Goal: Information Seeking & Learning: Learn about a topic

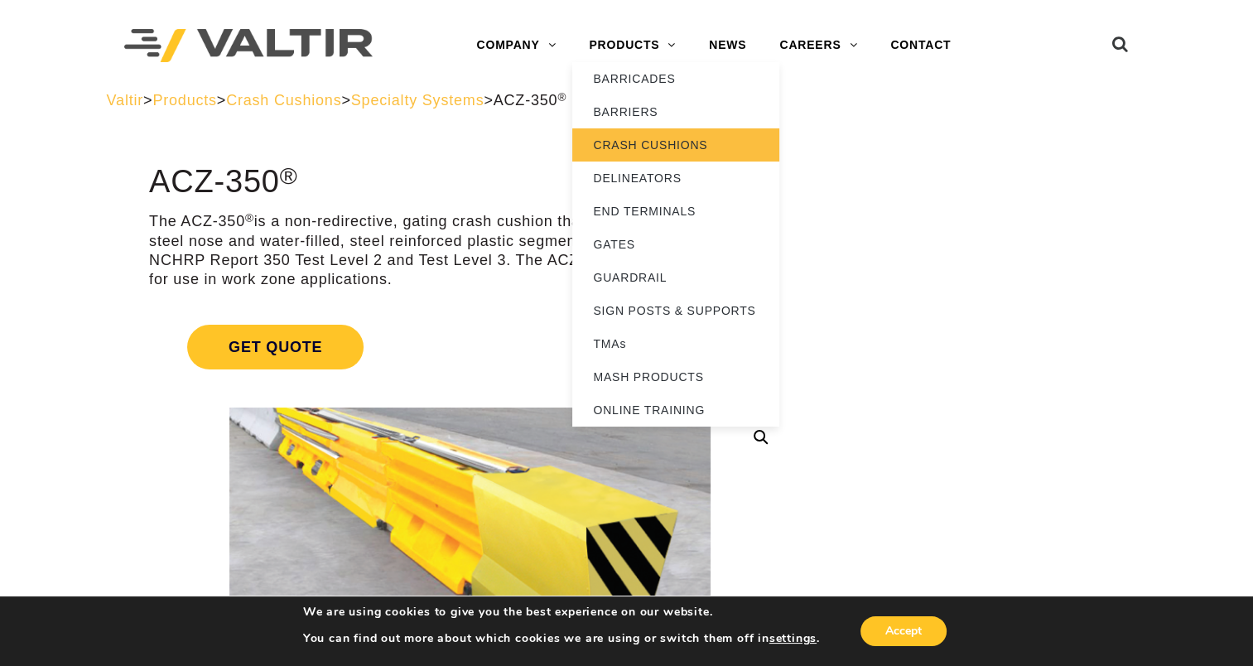
click at [620, 140] on link "CRASH CUSHIONS" at bounding box center [675, 144] width 207 height 33
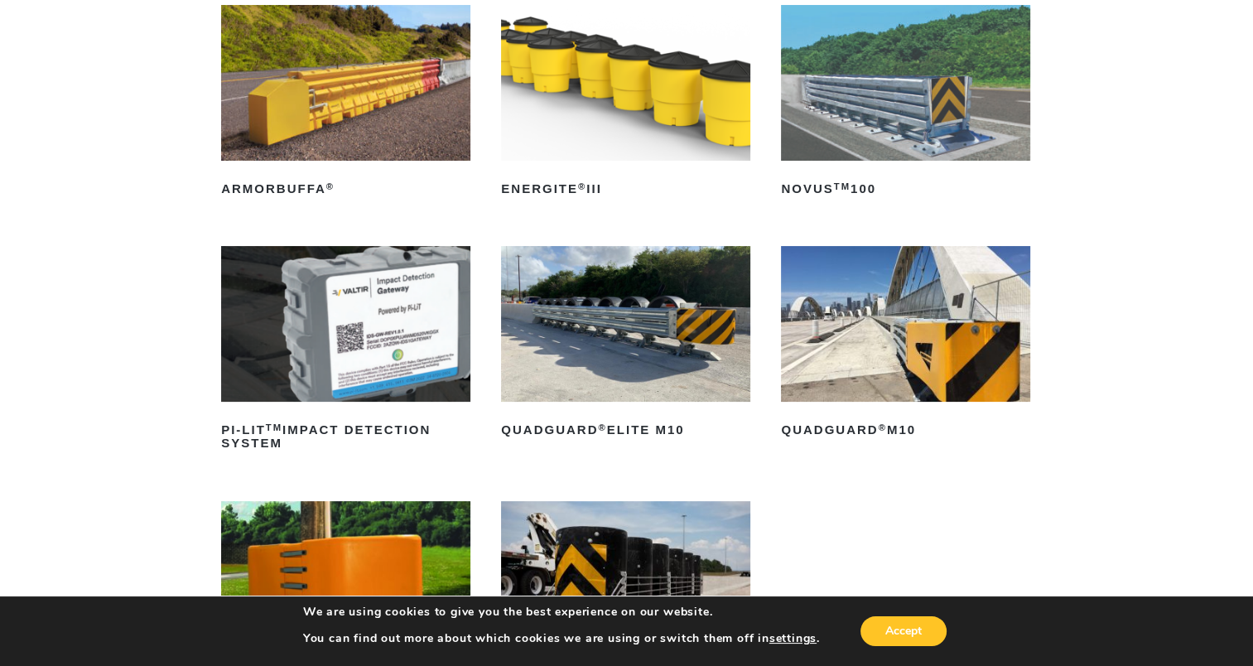
scroll to position [166, 0]
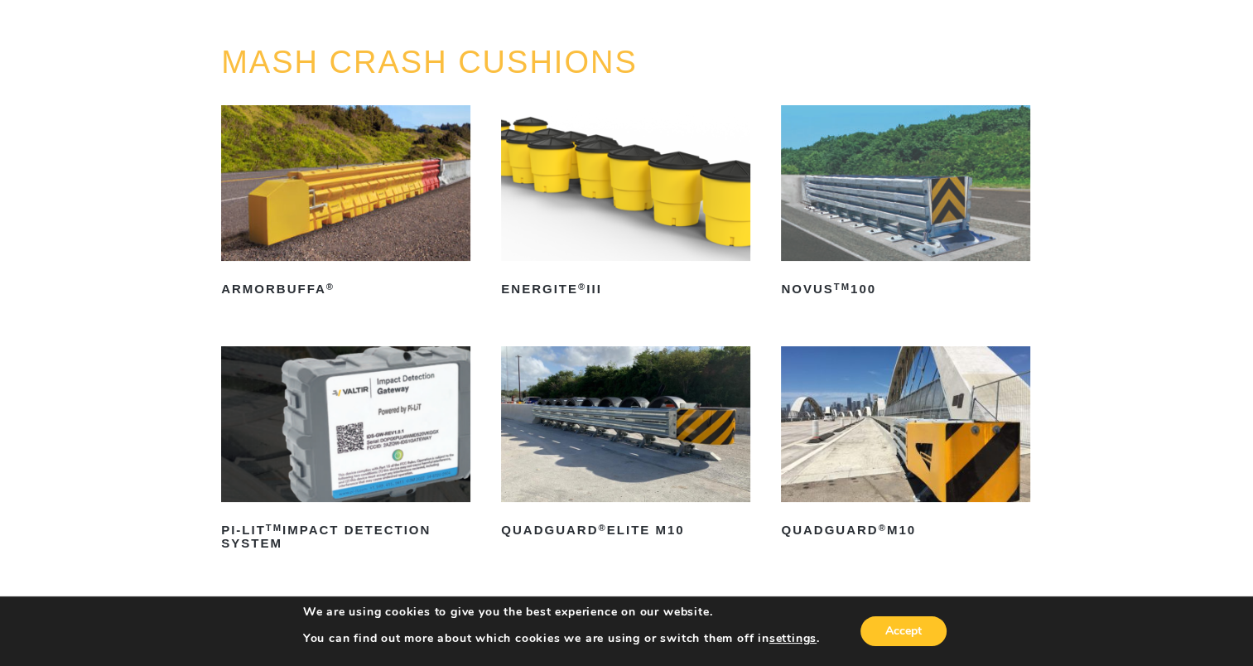
click at [327, 230] on img at bounding box center [345, 183] width 249 height 156
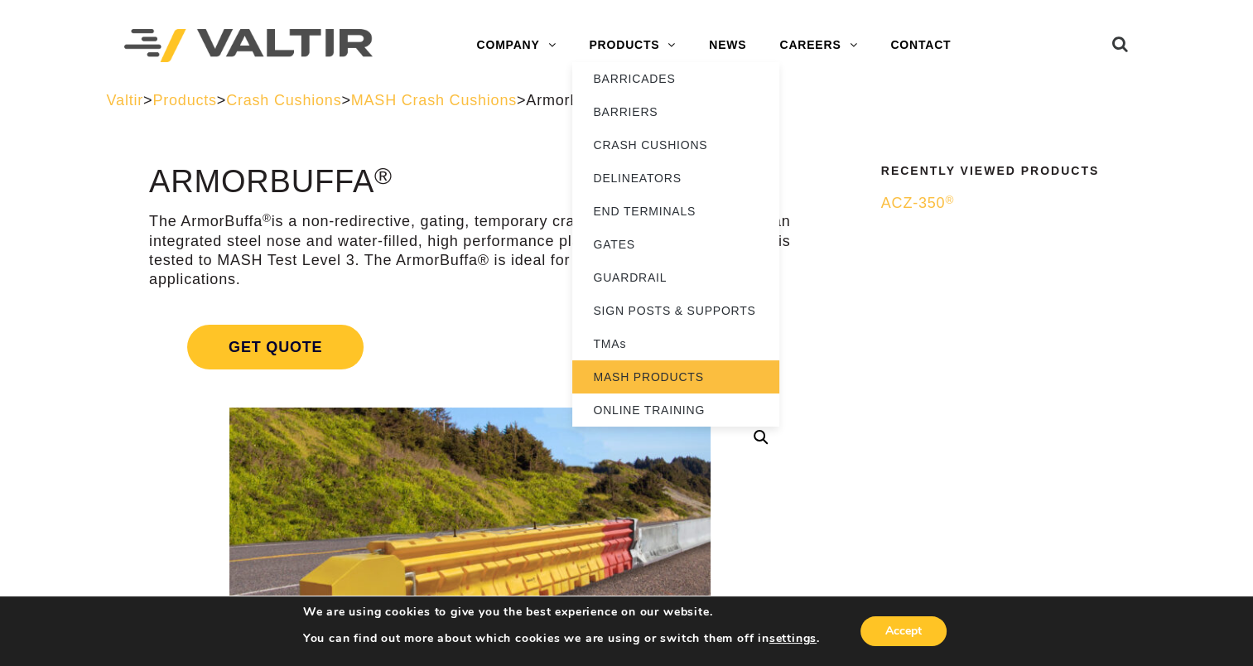
click at [632, 375] on link "MASH PRODUCTS" at bounding box center [675, 376] width 207 height 33
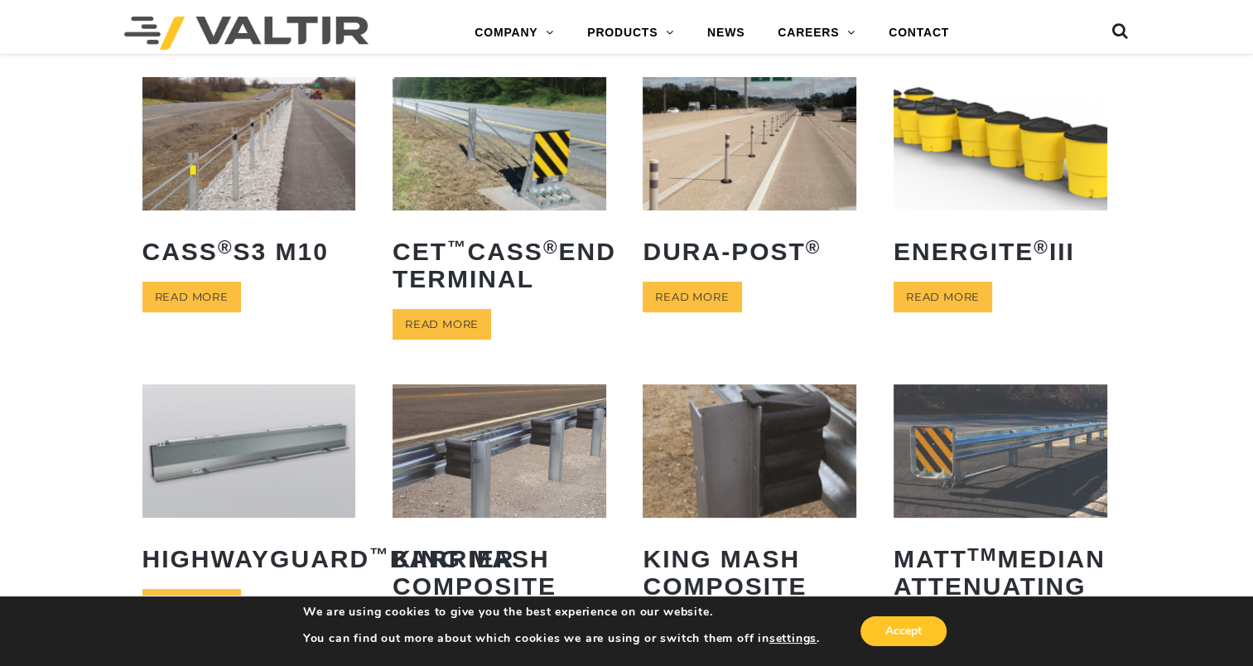
scroll to position [828, 0]
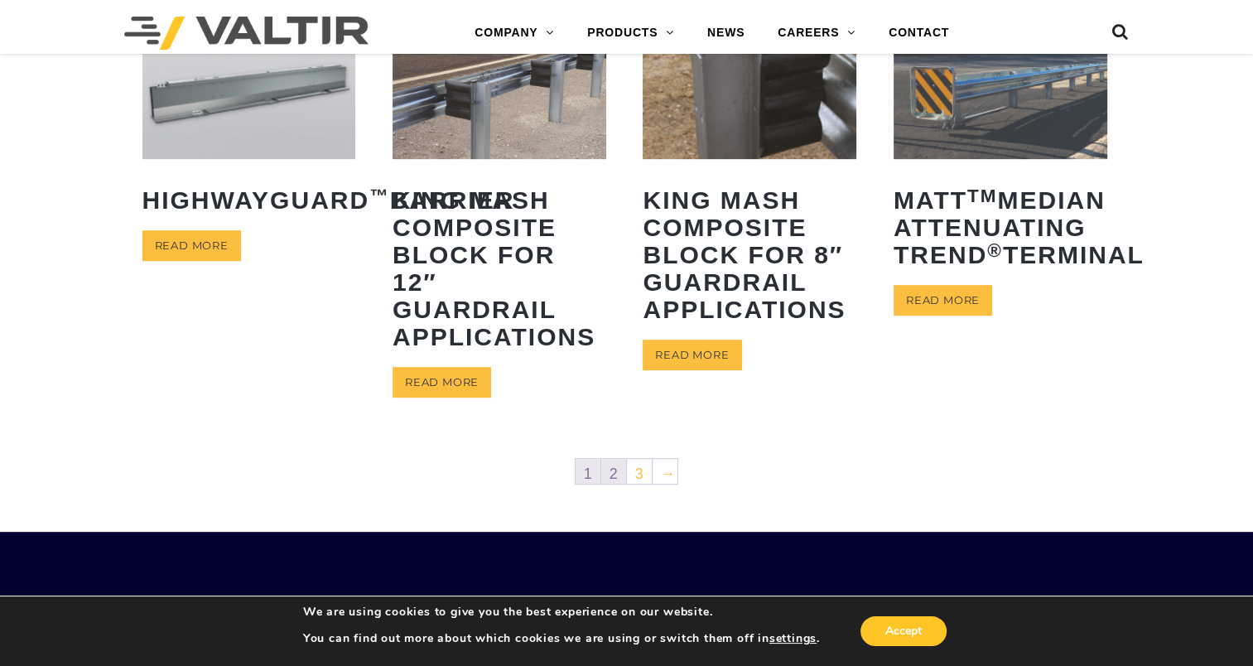
click at [621, 467] on link "2" at bounding box center [613, 471] width 25 height 25
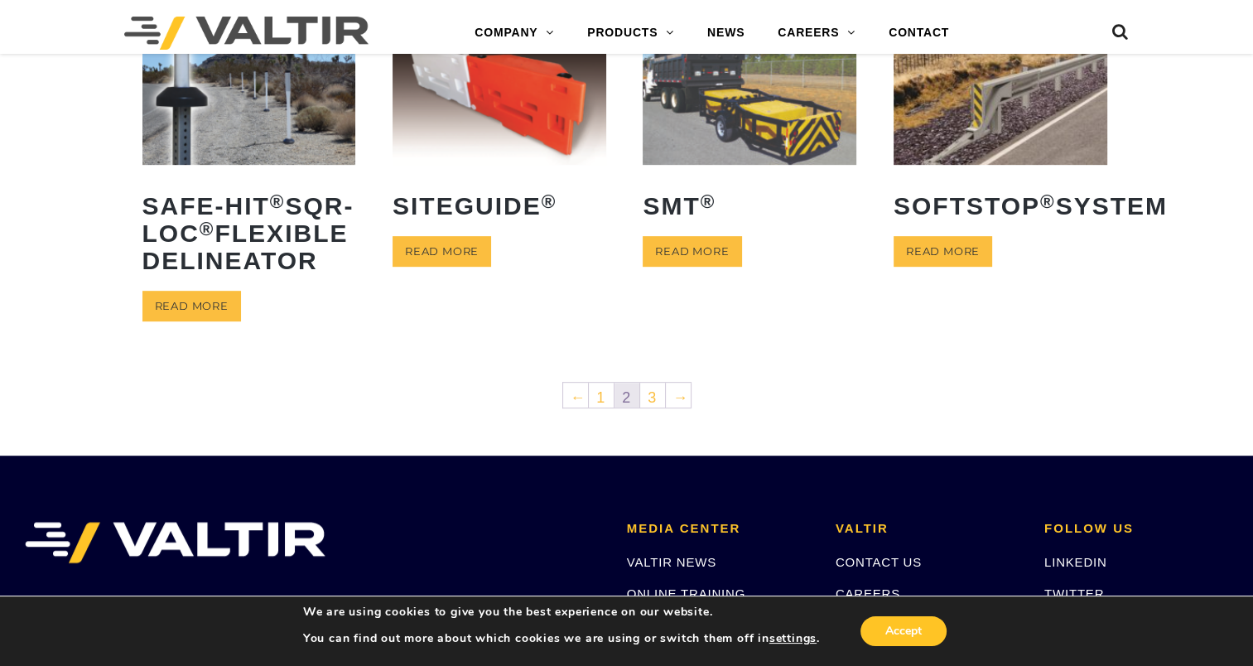
scroll to position [994, 0]
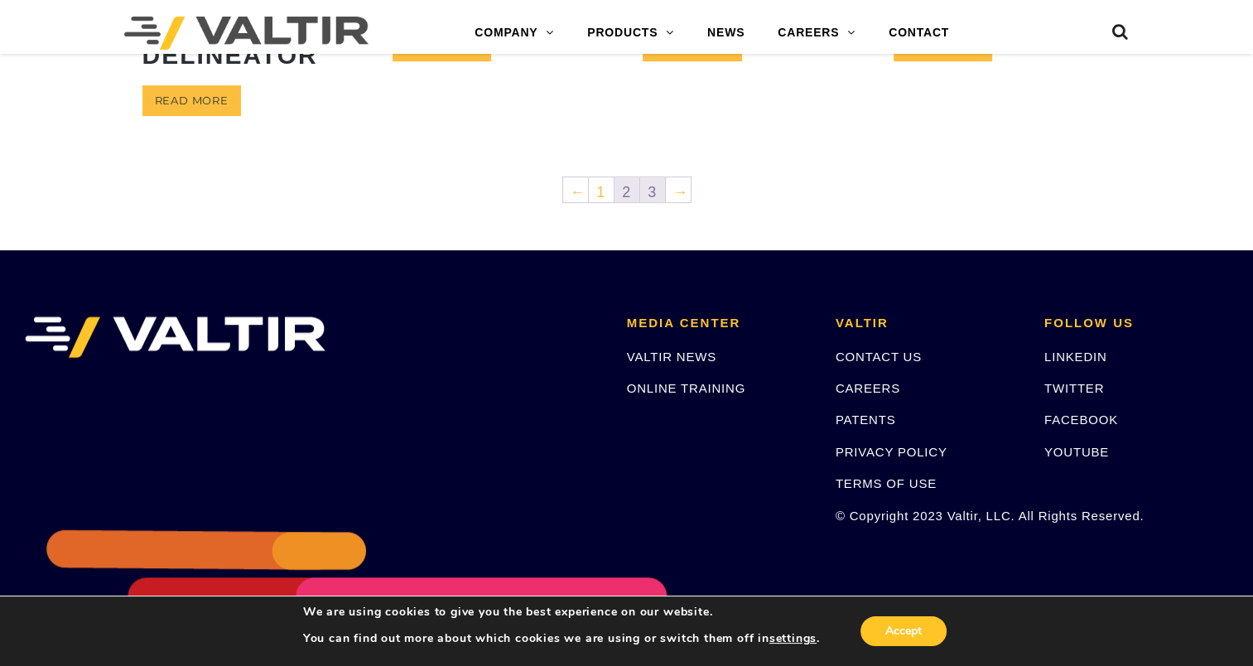
click at [646, 202] on link "3" at bounding box center [652, 189] width 25 height 25
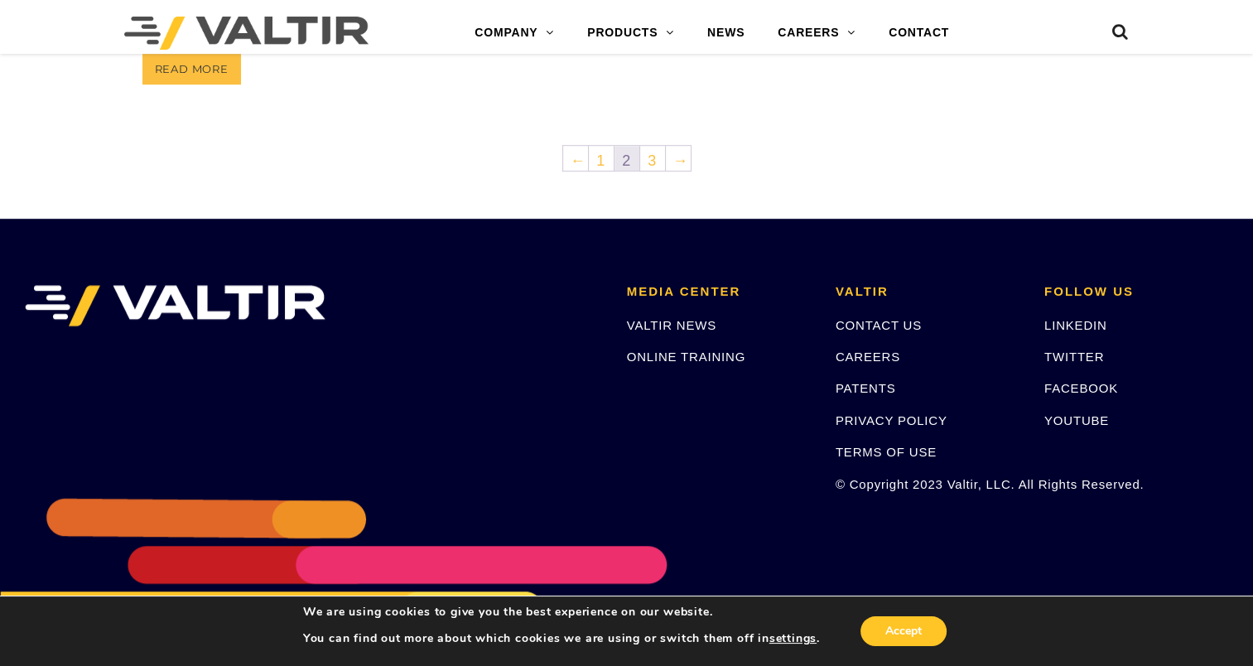
scroll to position [1077, 0]
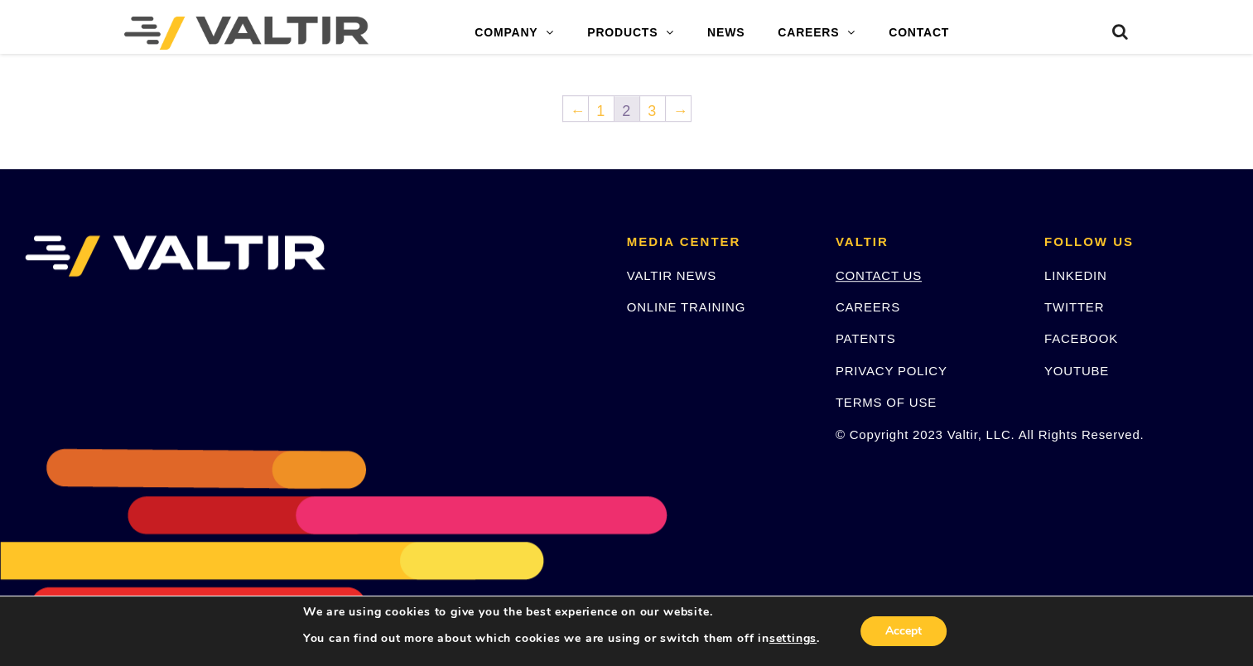
click at [876, 282] on link "CONTACT US" at bounding box center [879, 275] width 86 height 14
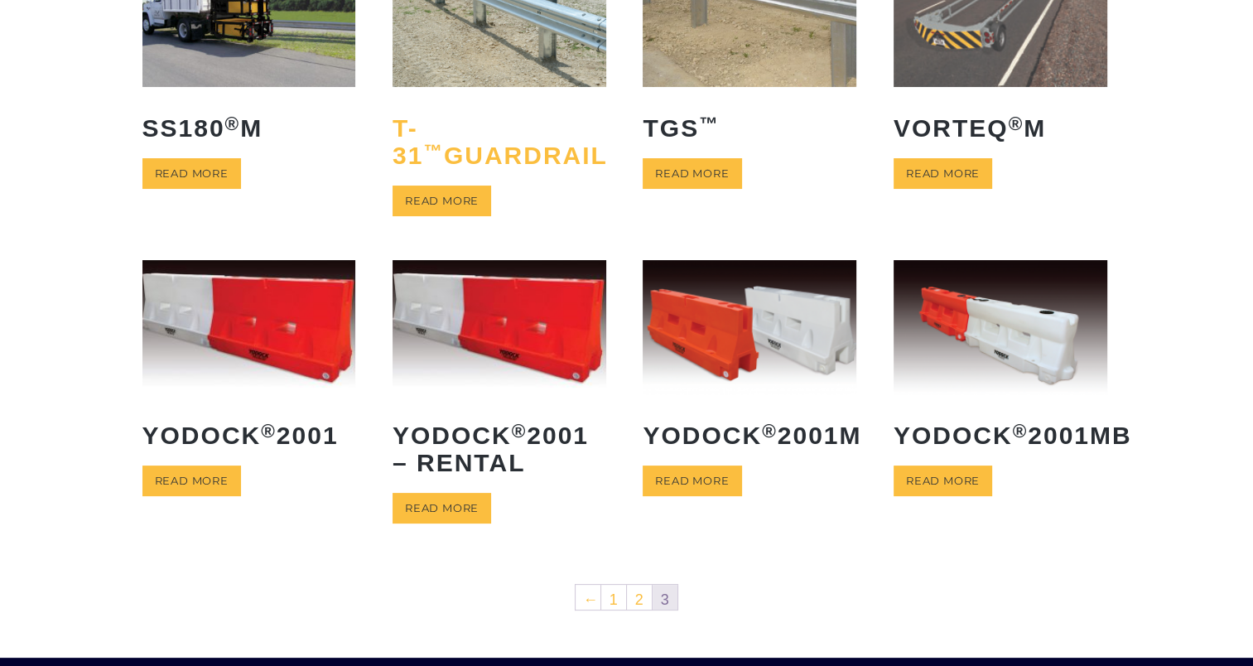
scroll to position [248, 0]
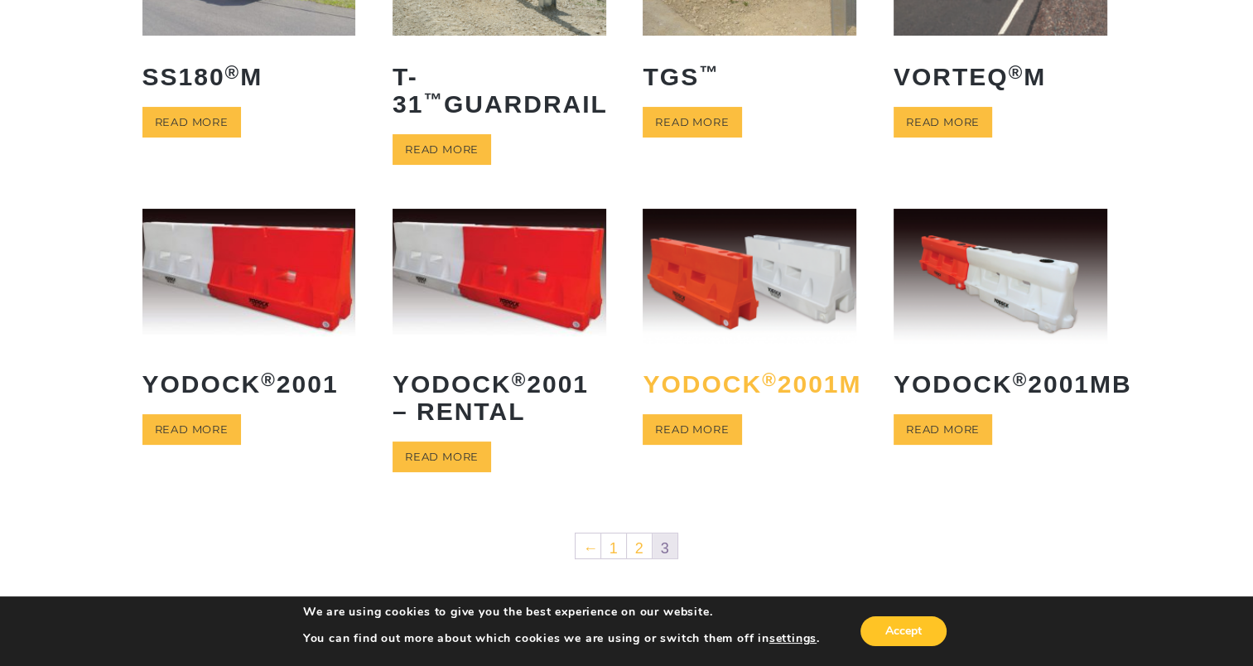
click at [672, 410] on h2 "Yodock ® 2001M" at bounding box center [750, 384] width 214 height 52
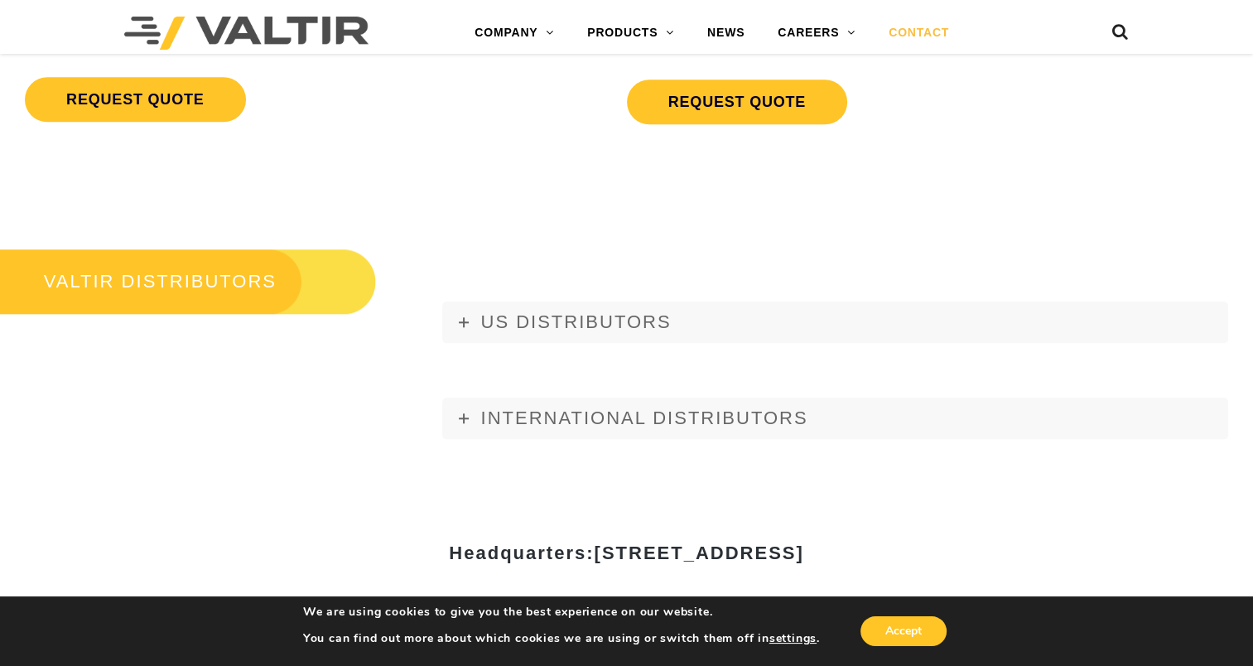
scroll to position [1822, 0]
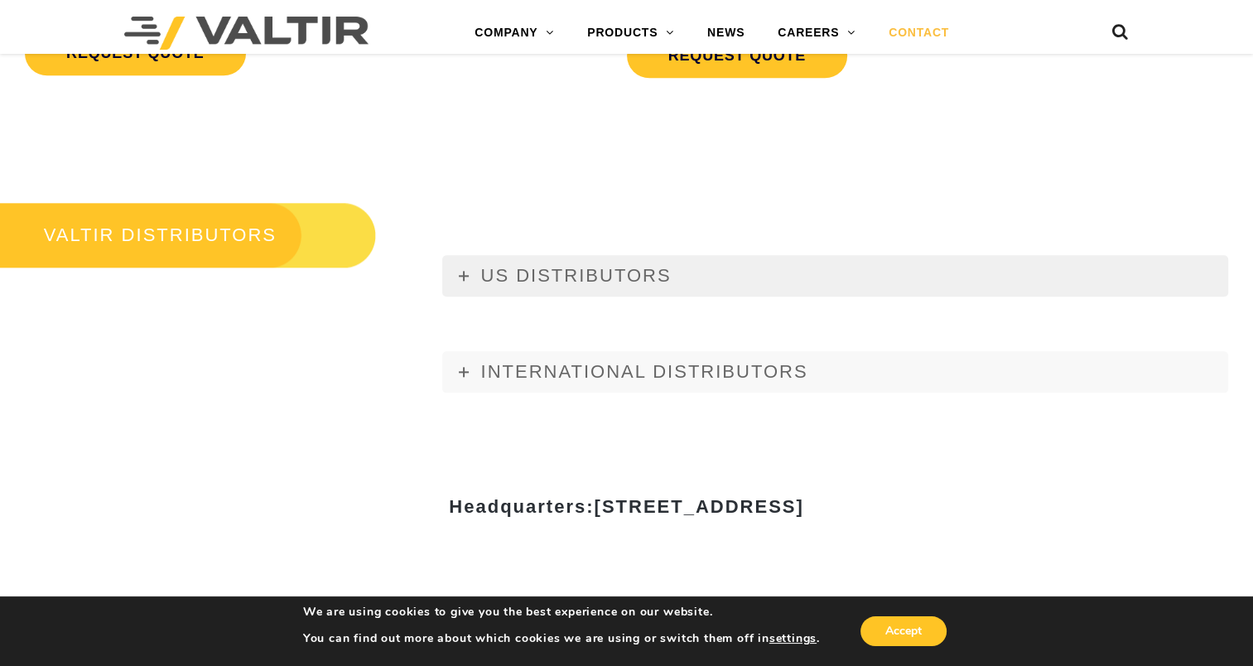
click at [558, 276] on span "US DISTRIBUTORS" at bounding box center [575, 275] width 190 height 21
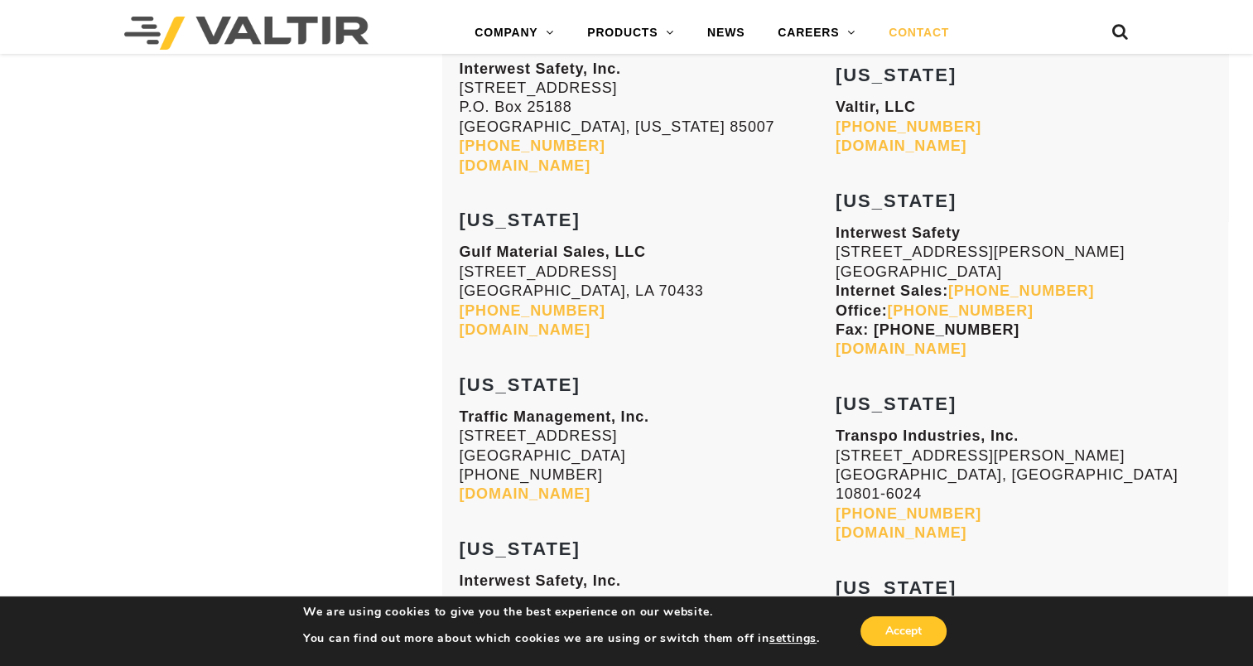
scroll to position [2567, 0]
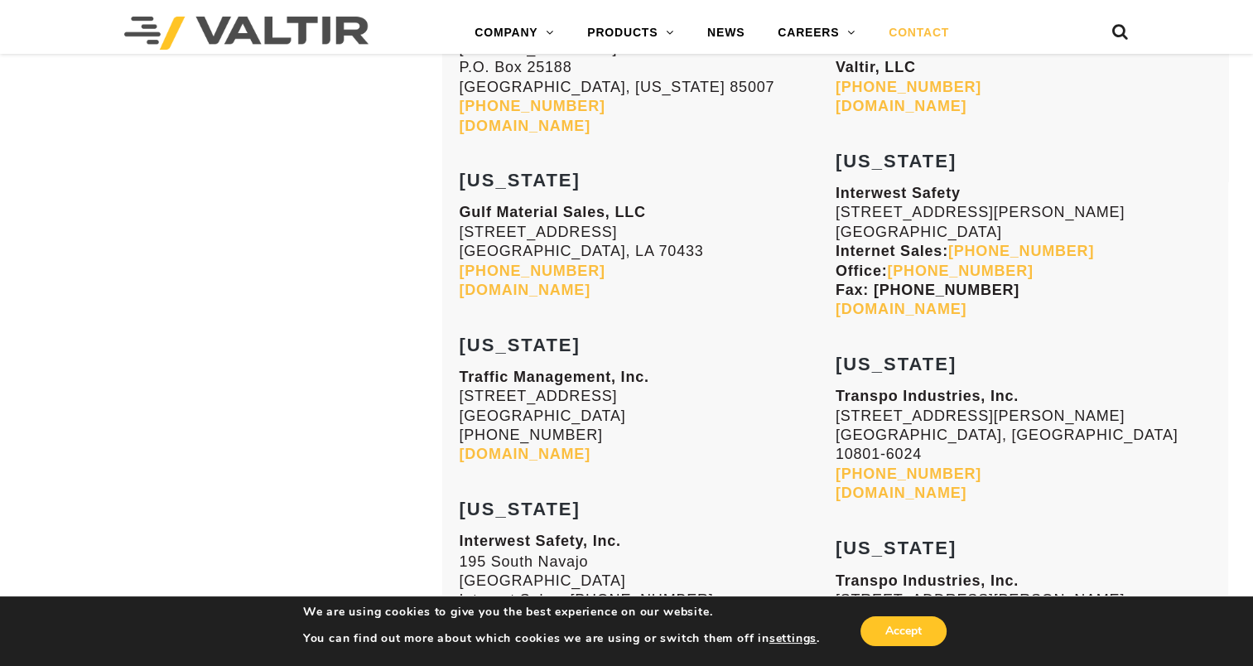
click at [572, 446] on link "trafficmanagement.com" at bounding box center [524, 454] width 131 height 17
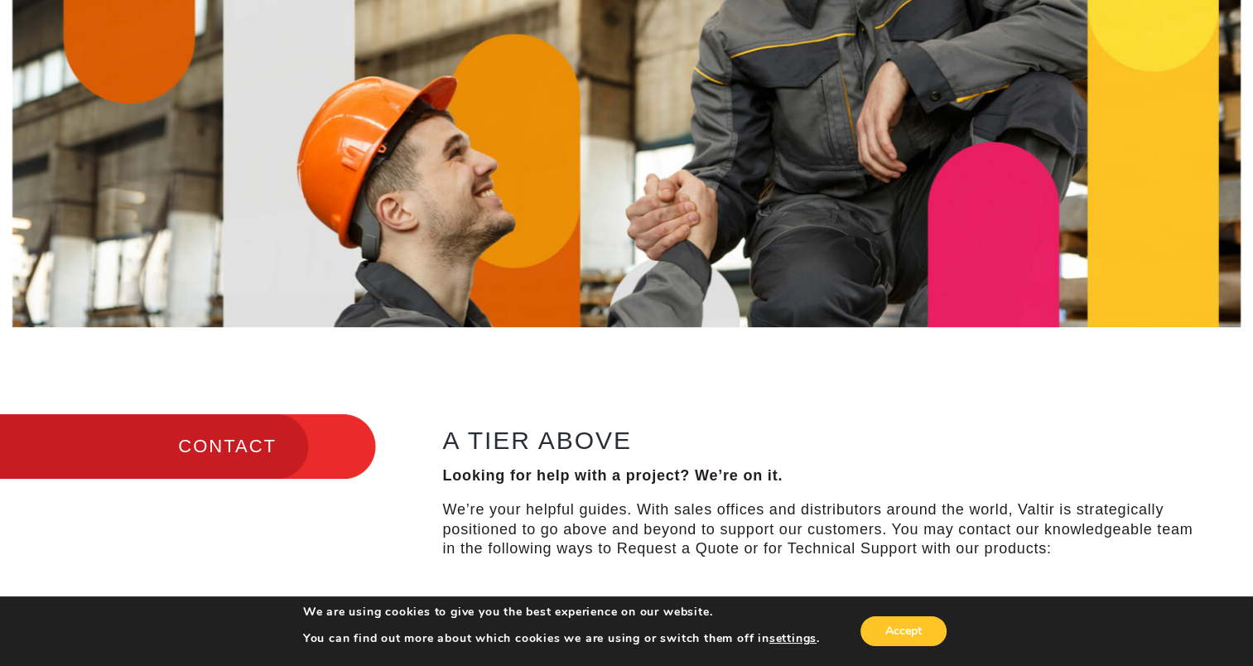
scroll to position [0, 0]
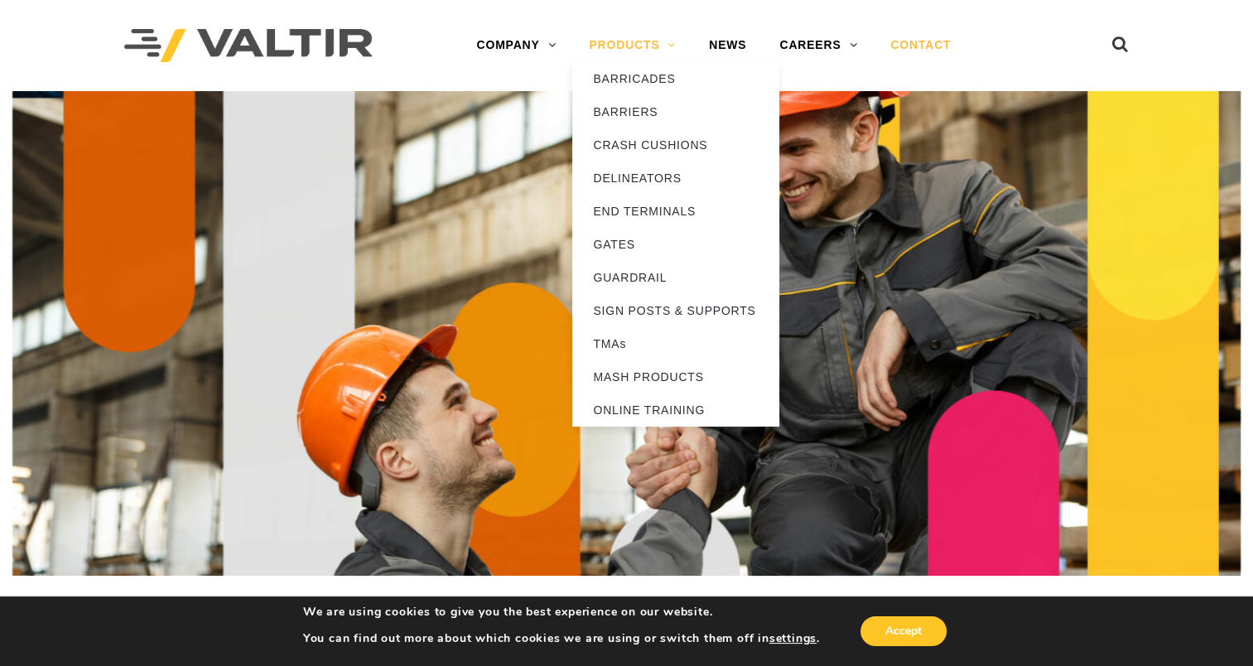
click at [633, 41] on link "PRODUCTS" at bounding box center [632, 45] width 120 height 33
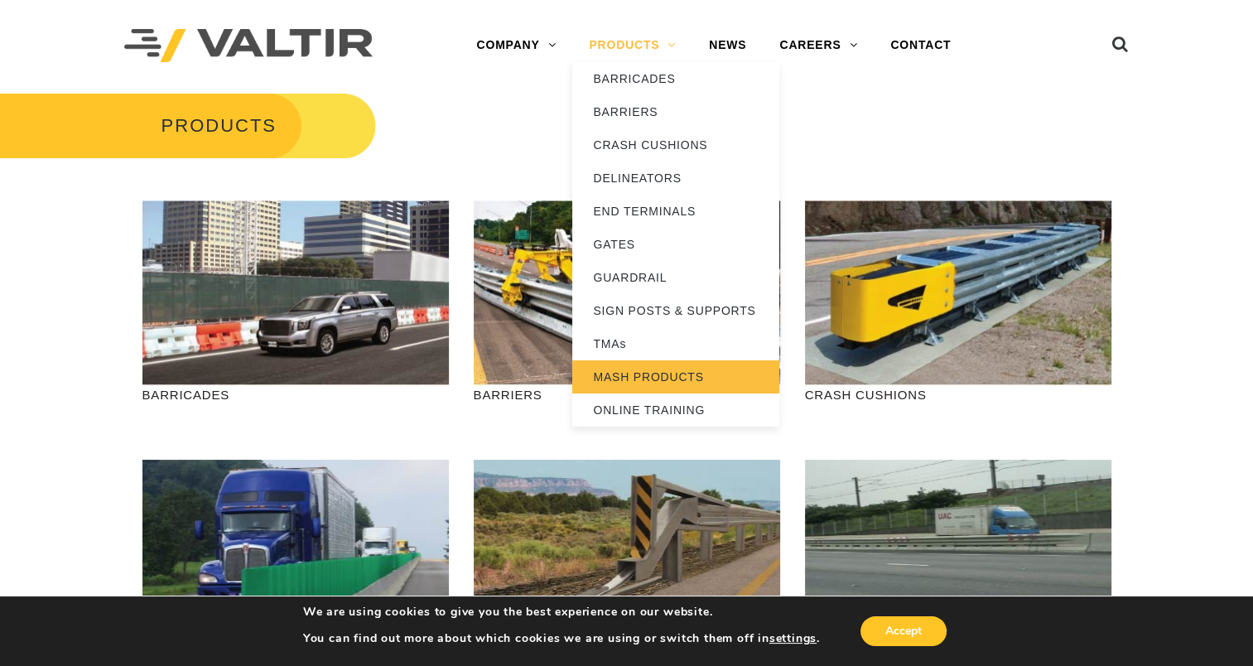
click at [638, 377] on link "MASH PRODUCTS" at bounding box center [675, 376] width 207 height 33
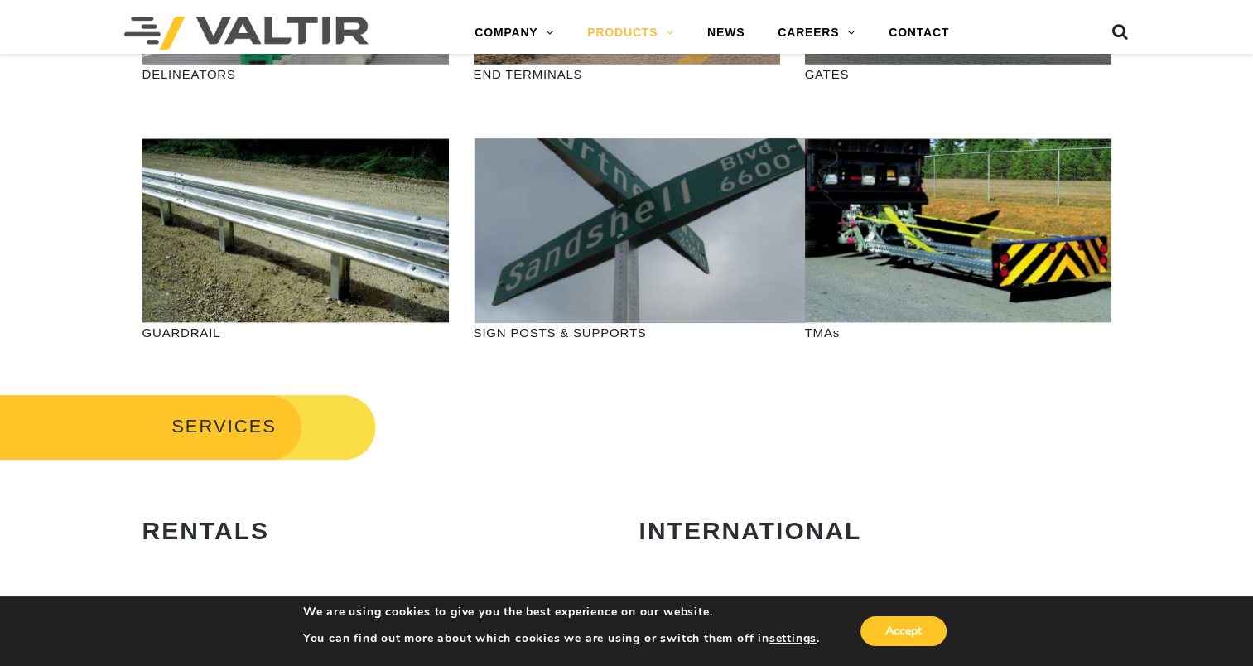
scroll to position [414, 0]
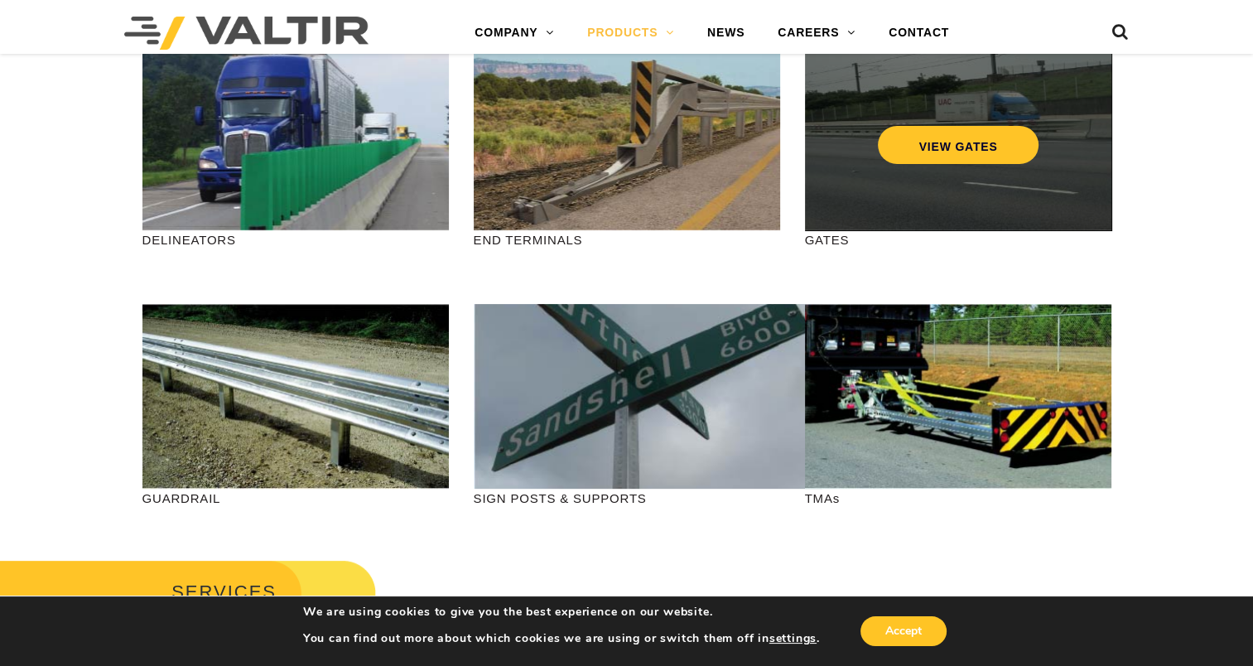
click at [854, 129] on div "VIEW GATES" at bounding box center [958, 110] width 240 height 55
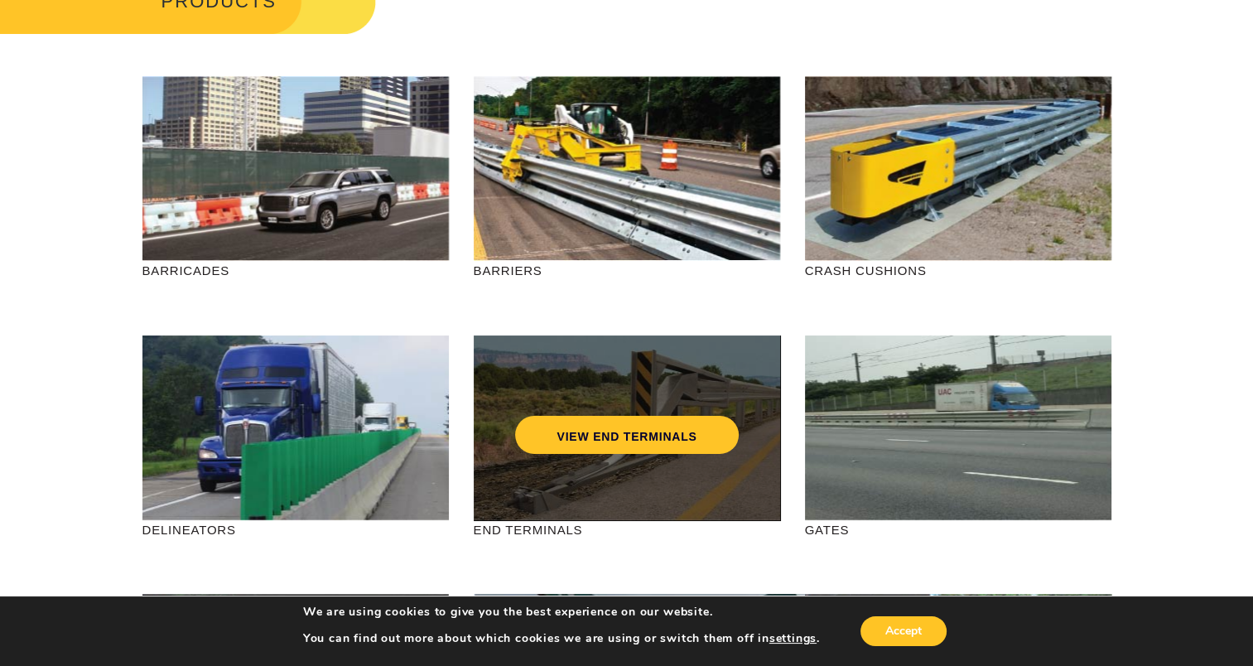
scroll to position [83, 0]
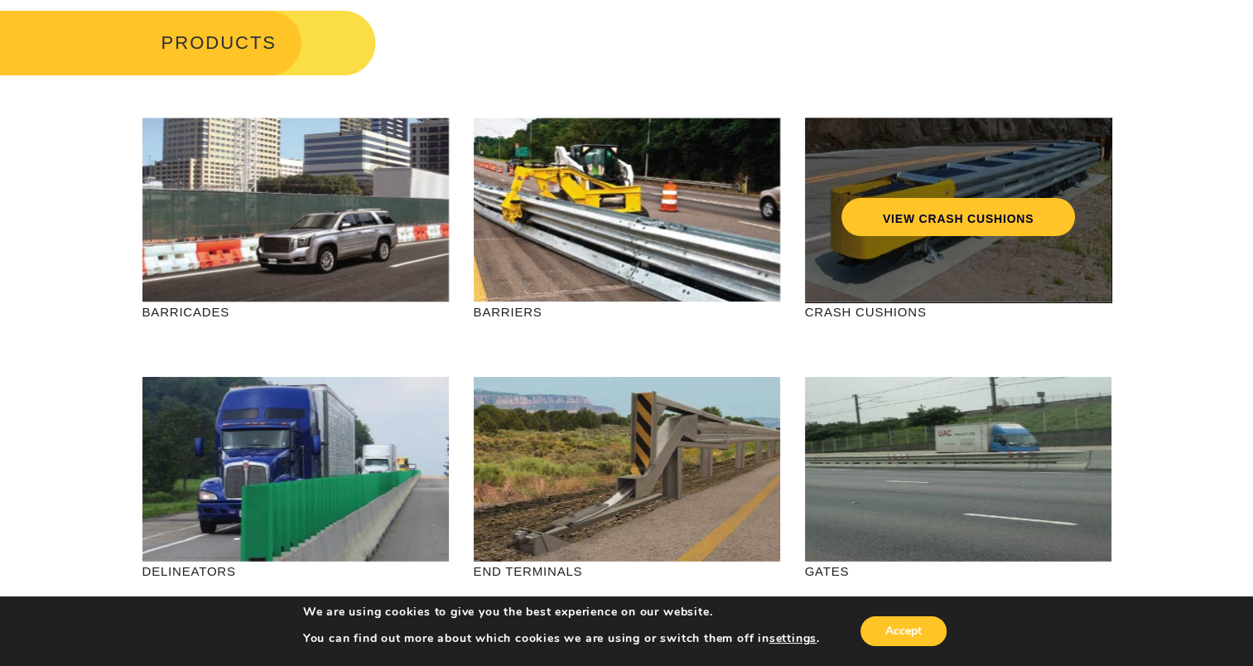
click at [997, 272] on div "VIEW CRASH CUSHIONS" at bounding box center [958, 210] width 306 height 185
click at [981, 224] on link "VIEW CRASH CUSHIONS" at bounding box center [958, 217] width 234 height 38
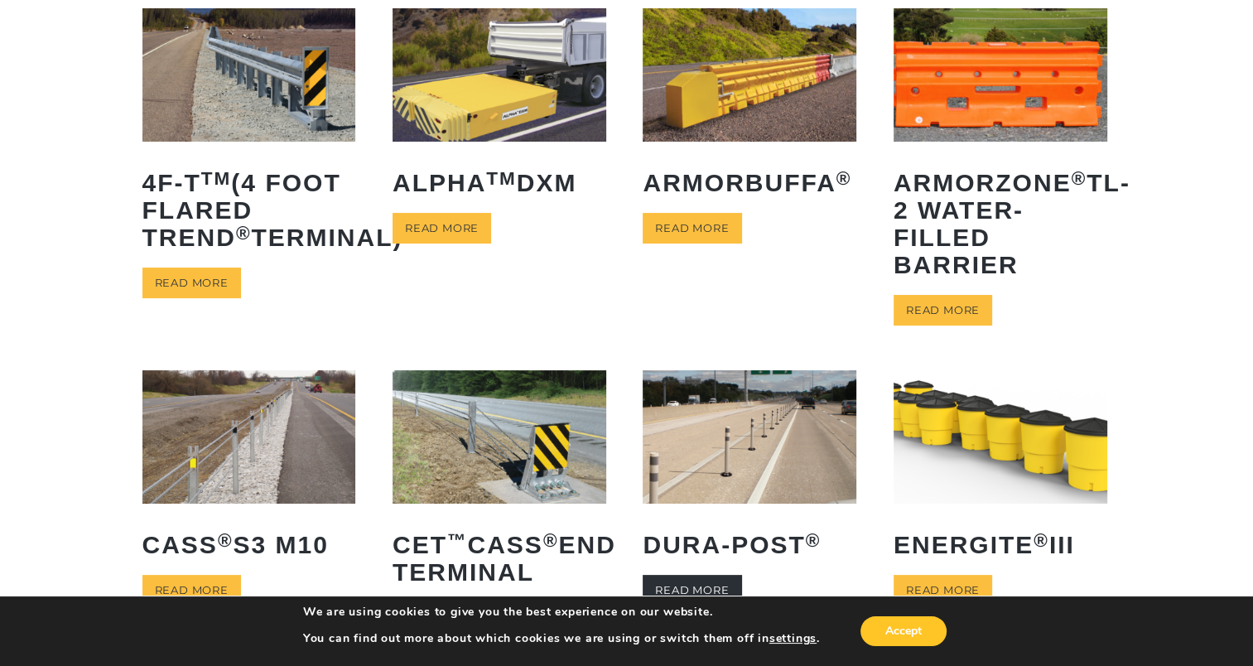
scroll to position [166, 0]
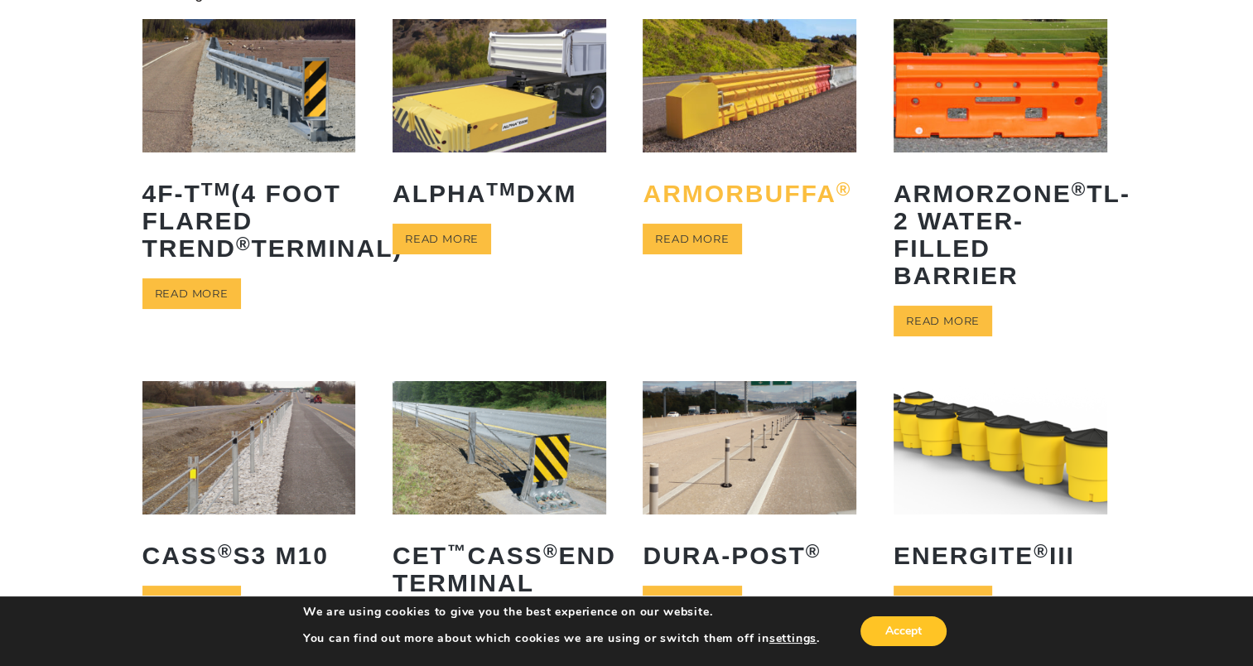
click at [752, 176] on h2 "ArmorBuffa ®" at bounding box center [750, 193] width 214 height 52
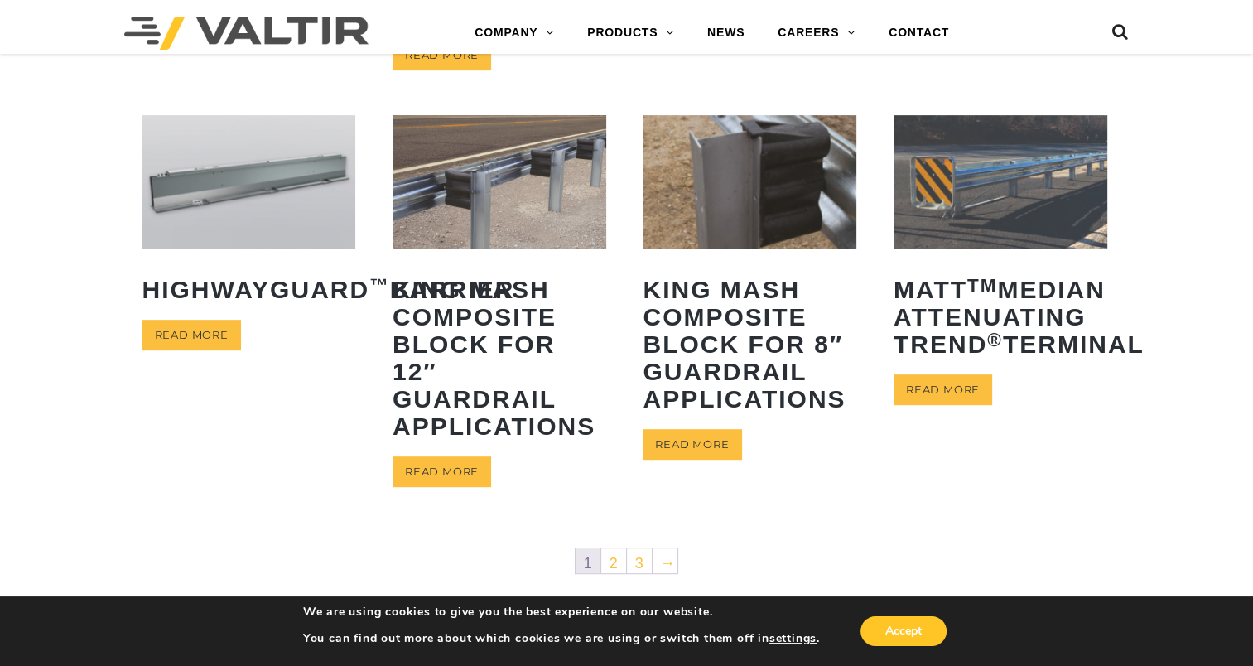
scroll to position [745, 0]
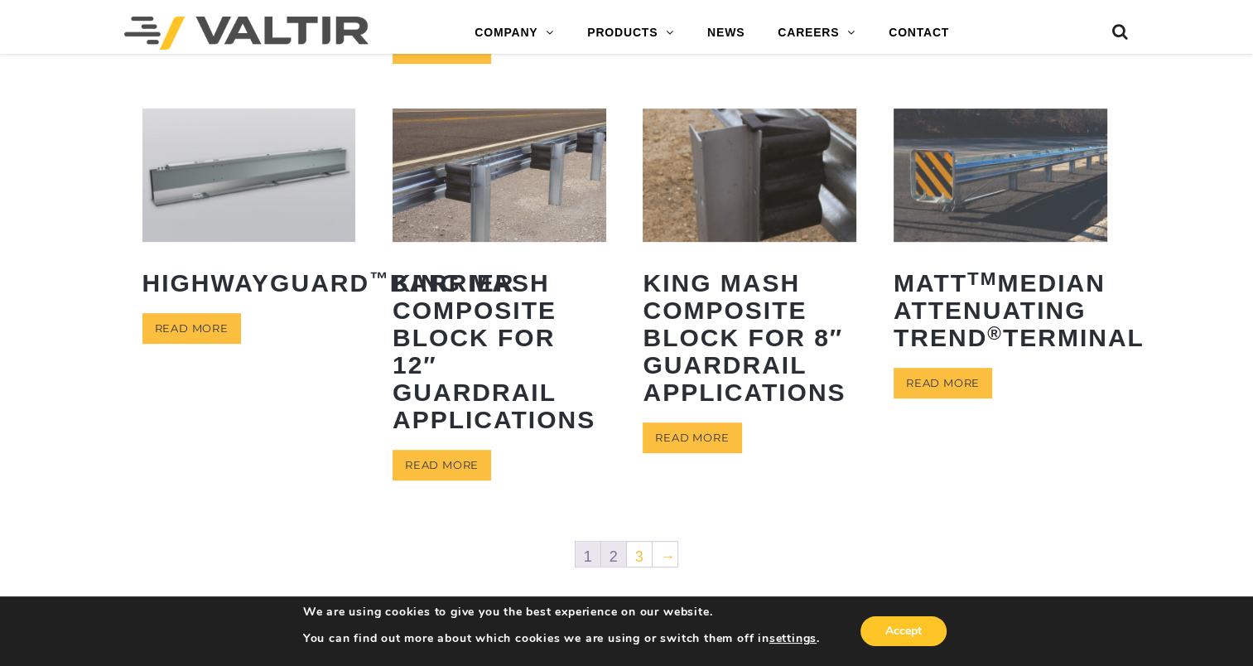
click at [619, 557] on link "2" at bounding box center [613, 554] width 25 height 25
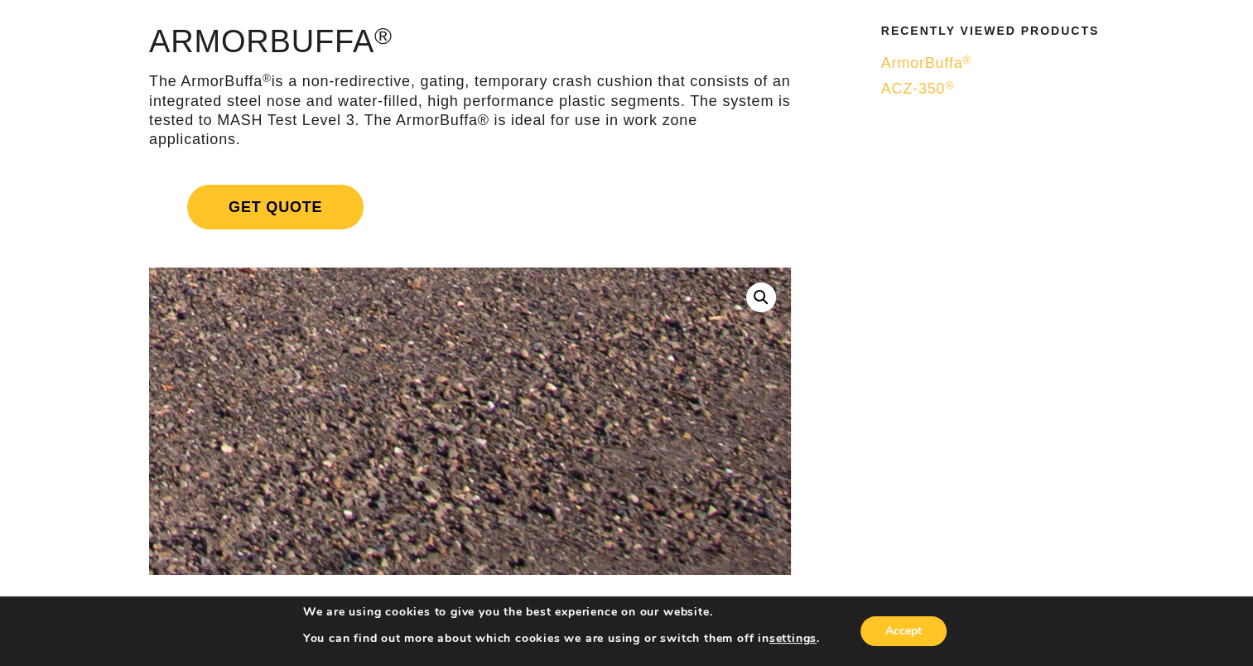
scroll to position [83, 0]
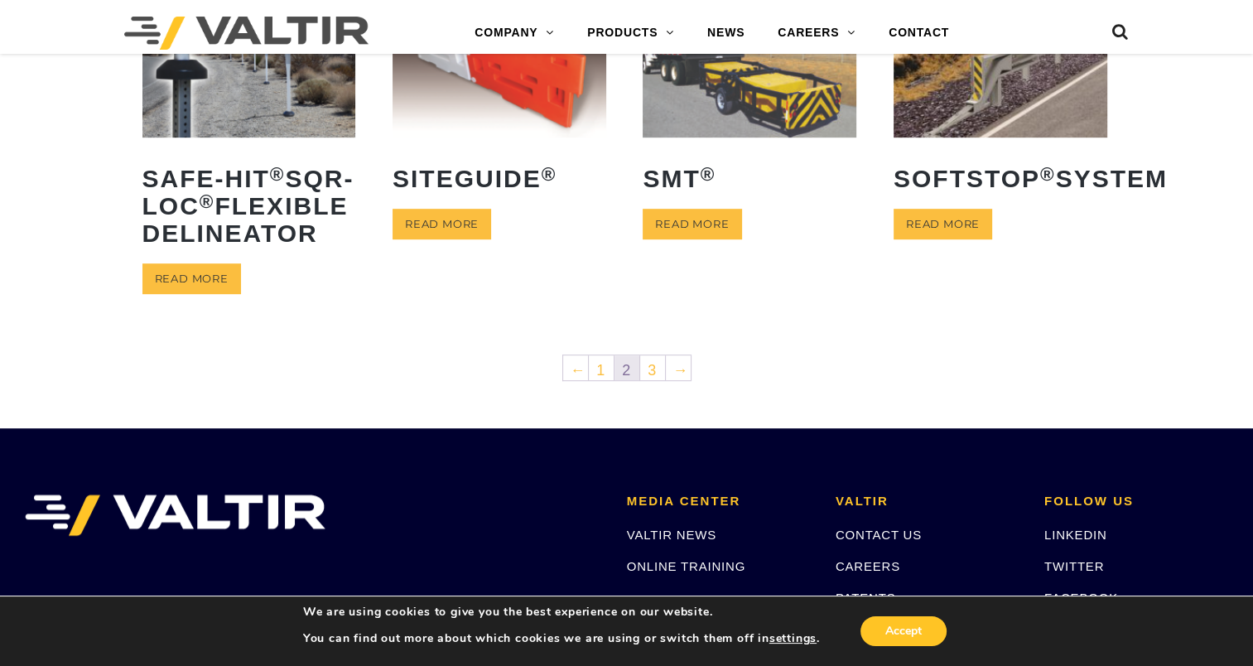
scroll to position [828, 0]
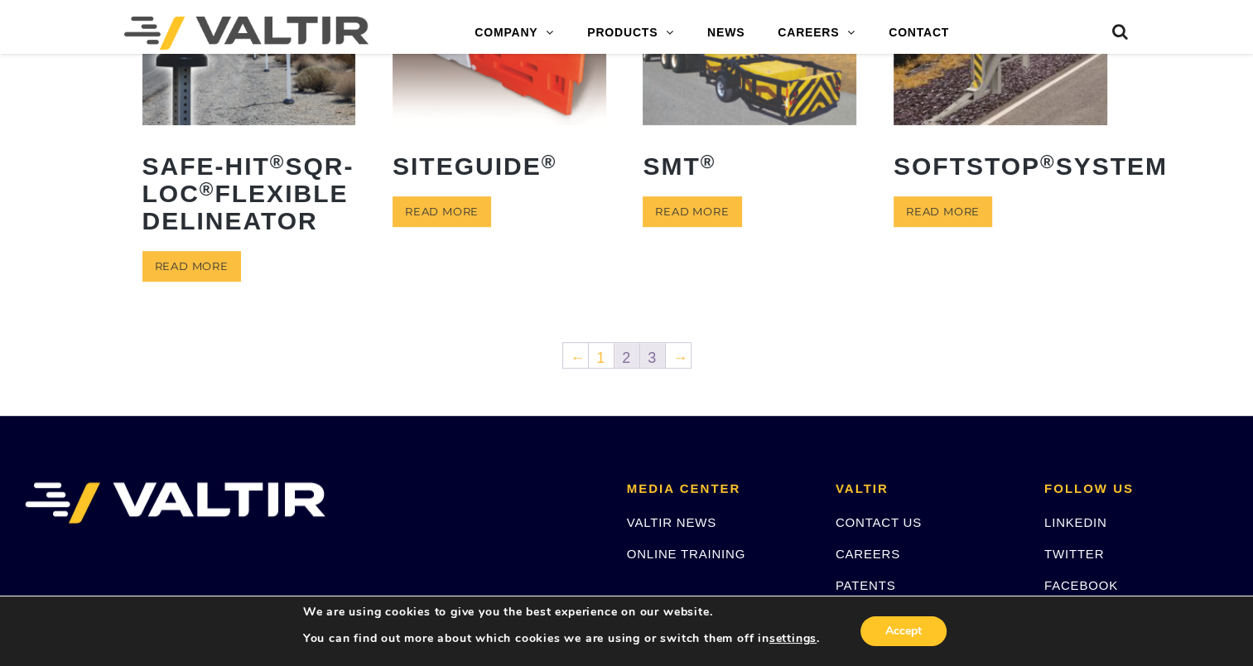
click at [657, 368] on link "3" at bounding box center [652, 355] width 25 height 25
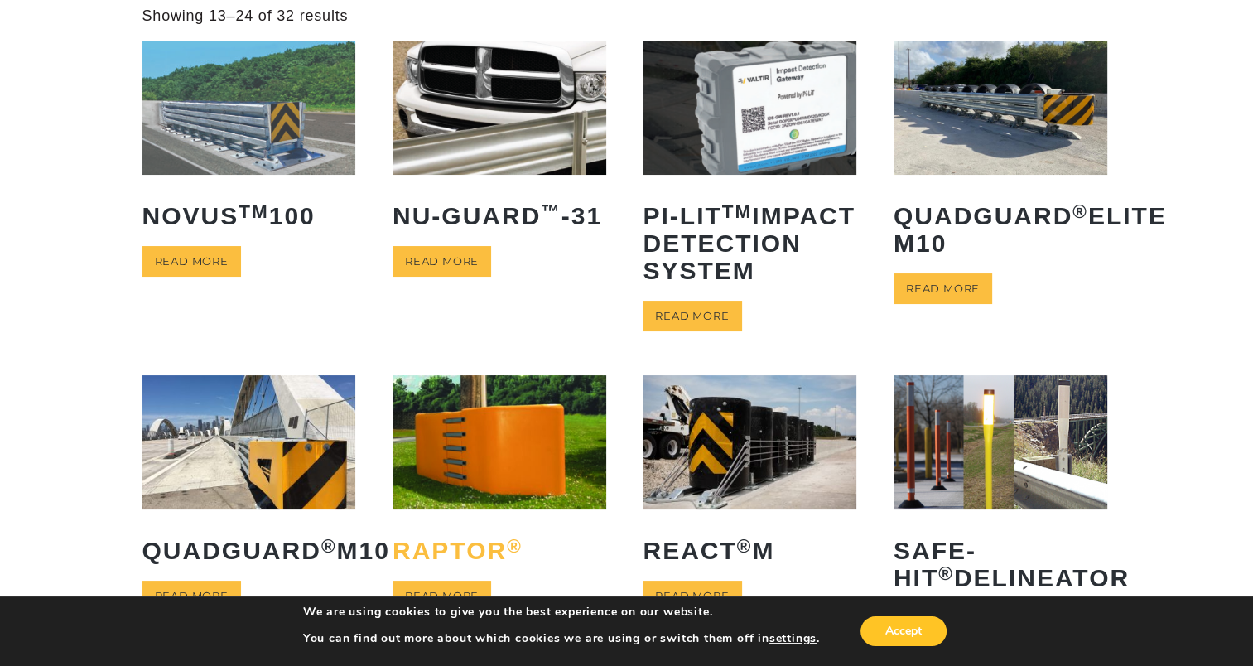
scroll to position [83, 0]
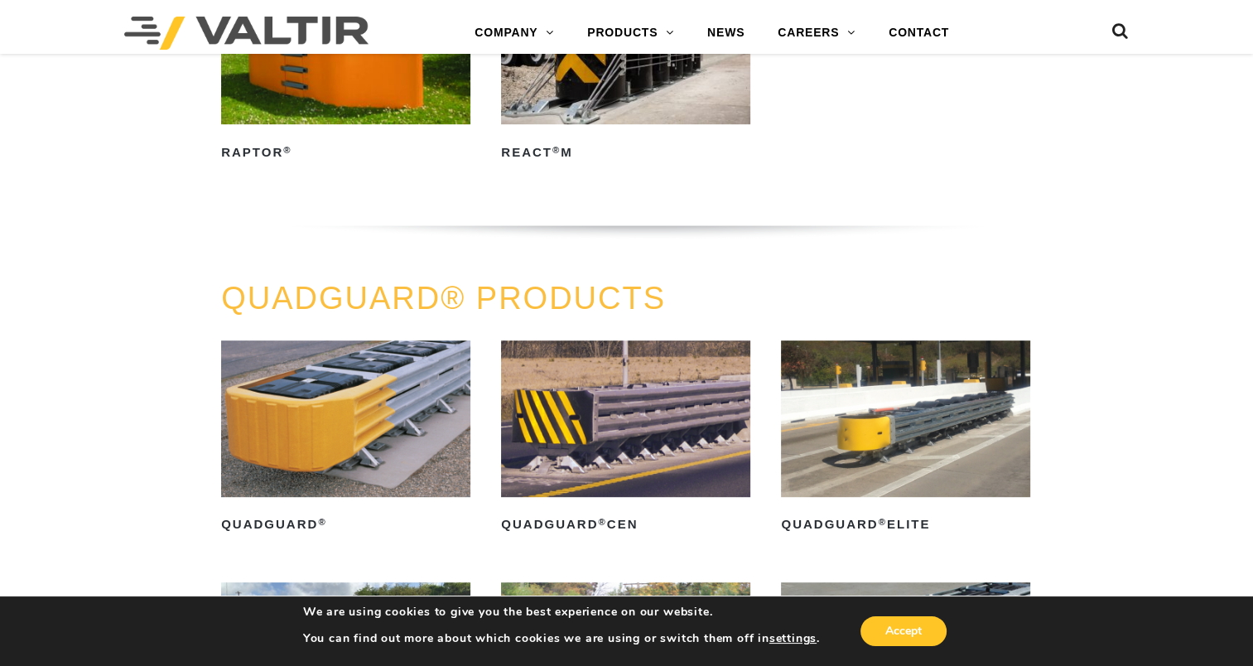
scroll to position [580, 0]
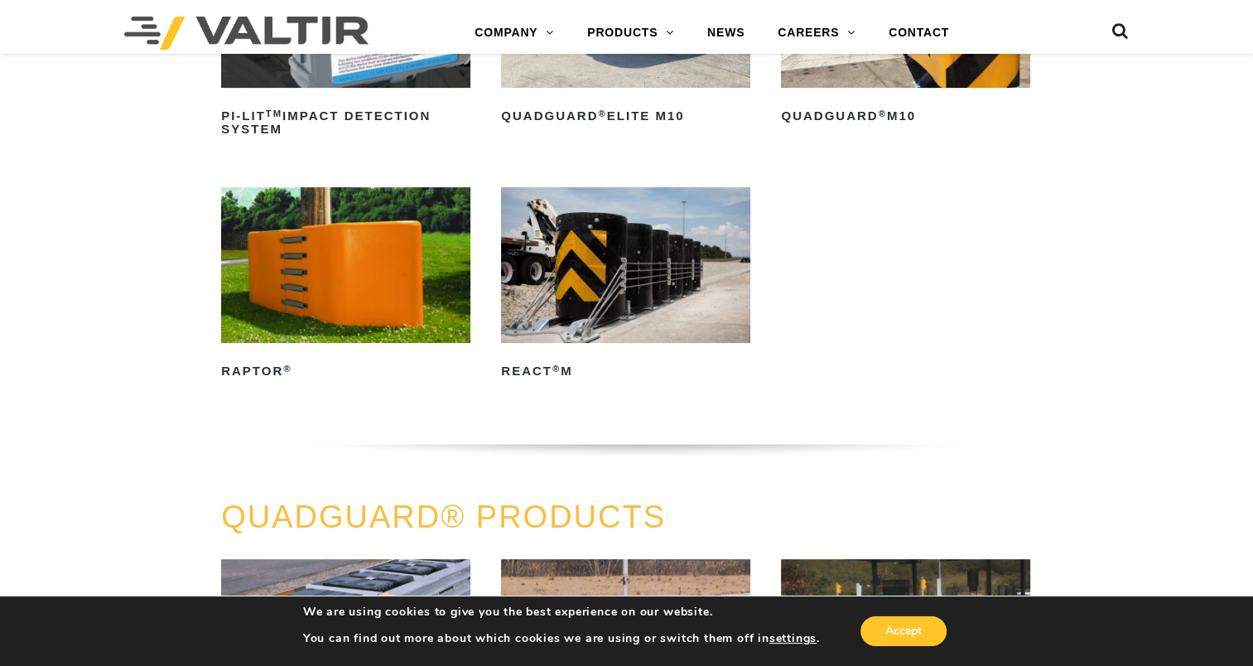
click at [645, 272] on img at bounding box center [625, 265] width 249 height 156
click at [365, 246] on img at bounding box center [345, 265] width 249 height 156
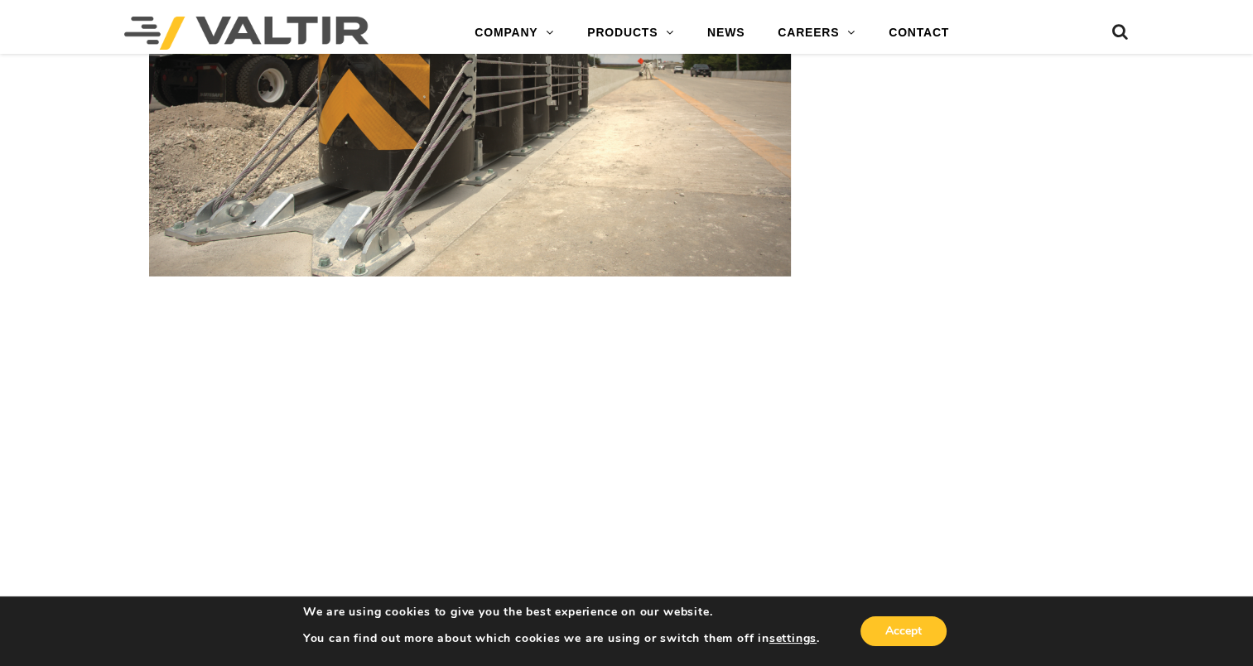
scroll to position [3892, 0]
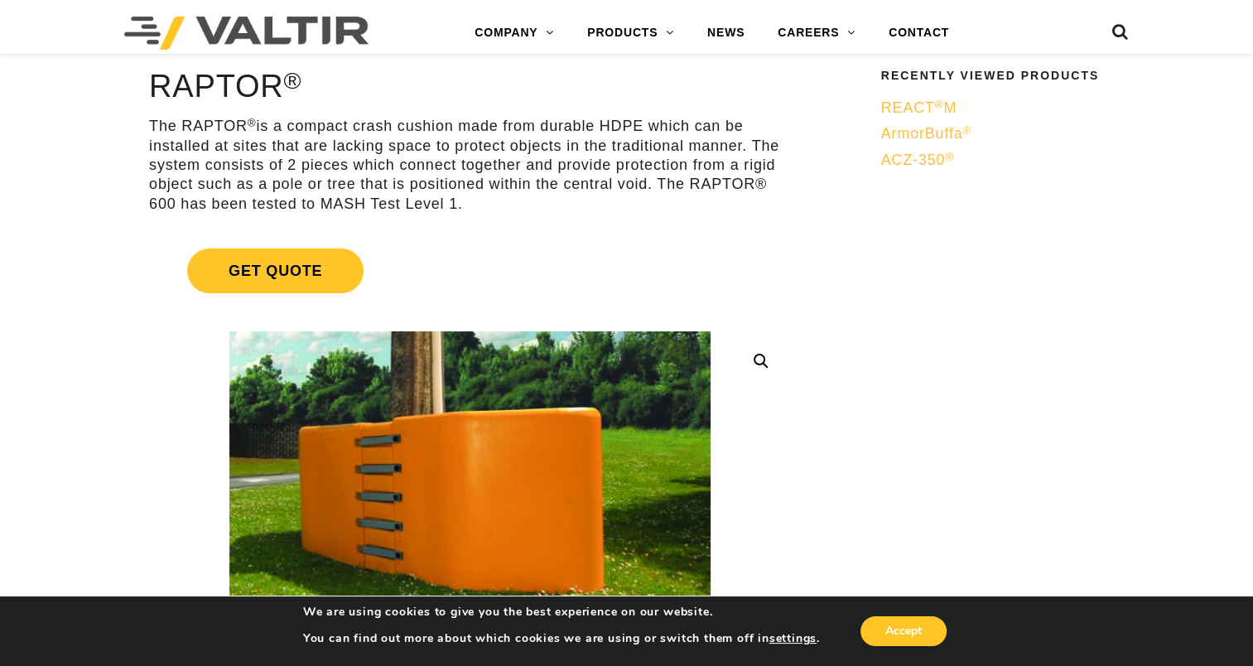
scroll to position [83, 0]
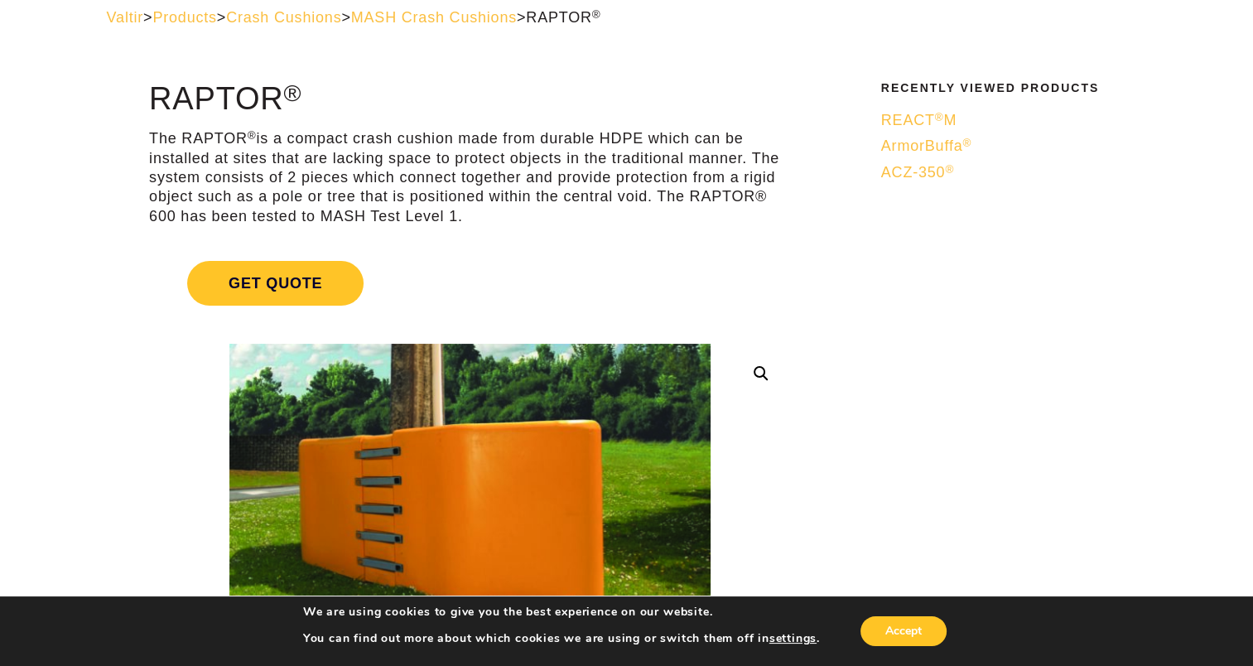
click at [918, 152] on span "ArmorBuffa ®" at bounding box center [926, 145] width 90 height 17
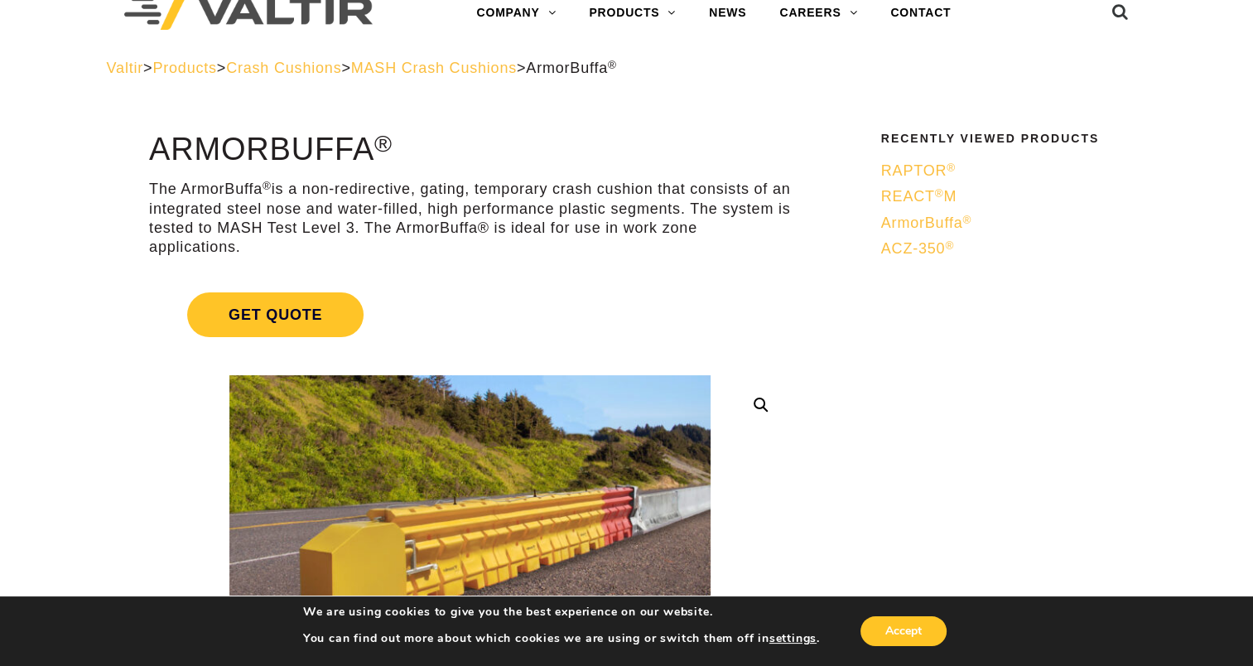
scroll to position [83, 0]
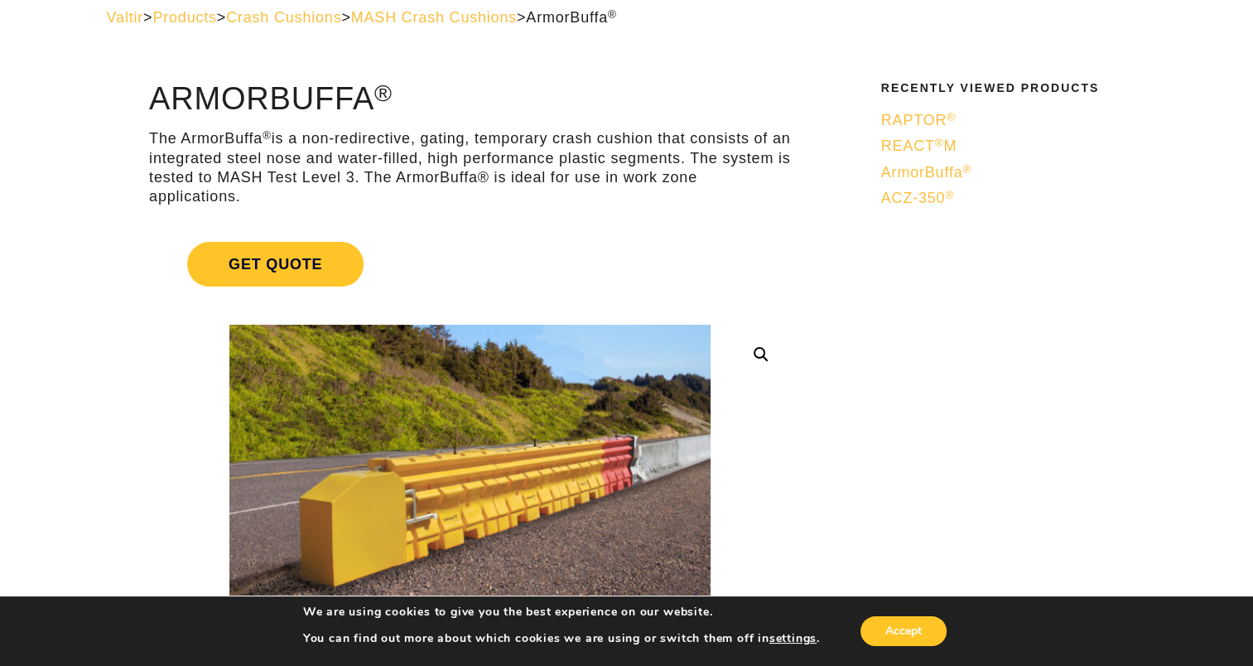
click at [916, 144] on span "REACT ® M" at bounding box center [919, 145] width 76 height 17
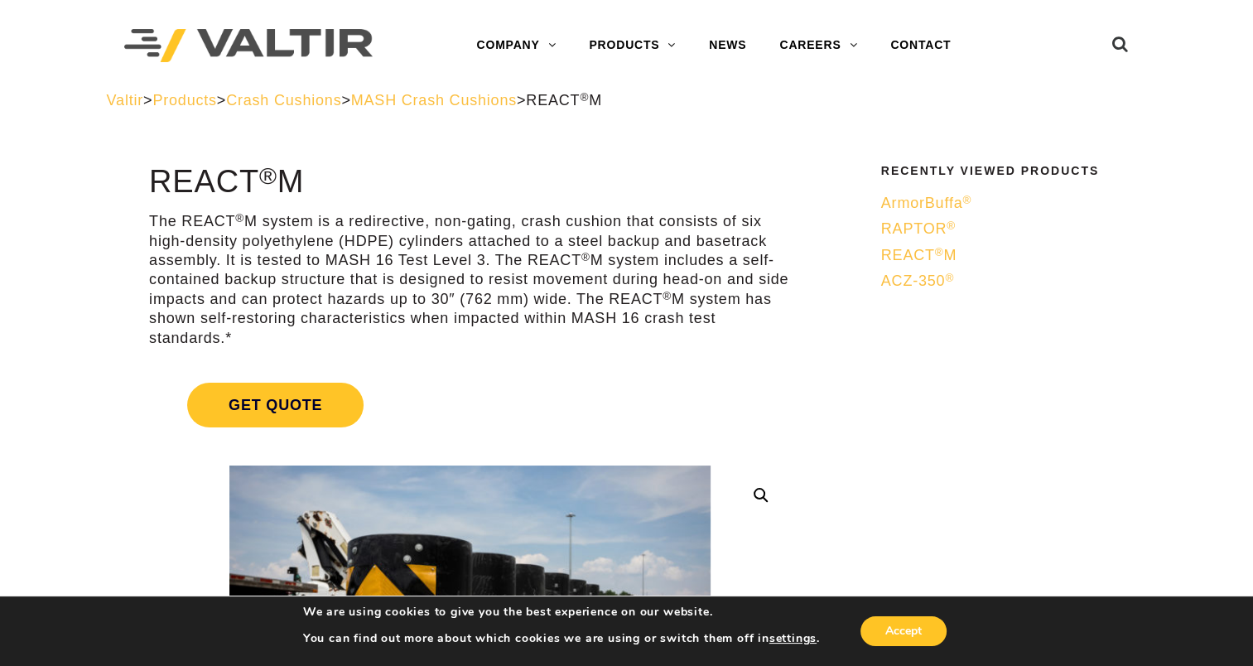
click at [913, 229] on span "RAPTOR ®" at bounding box center [918, 228] width 75 height 17
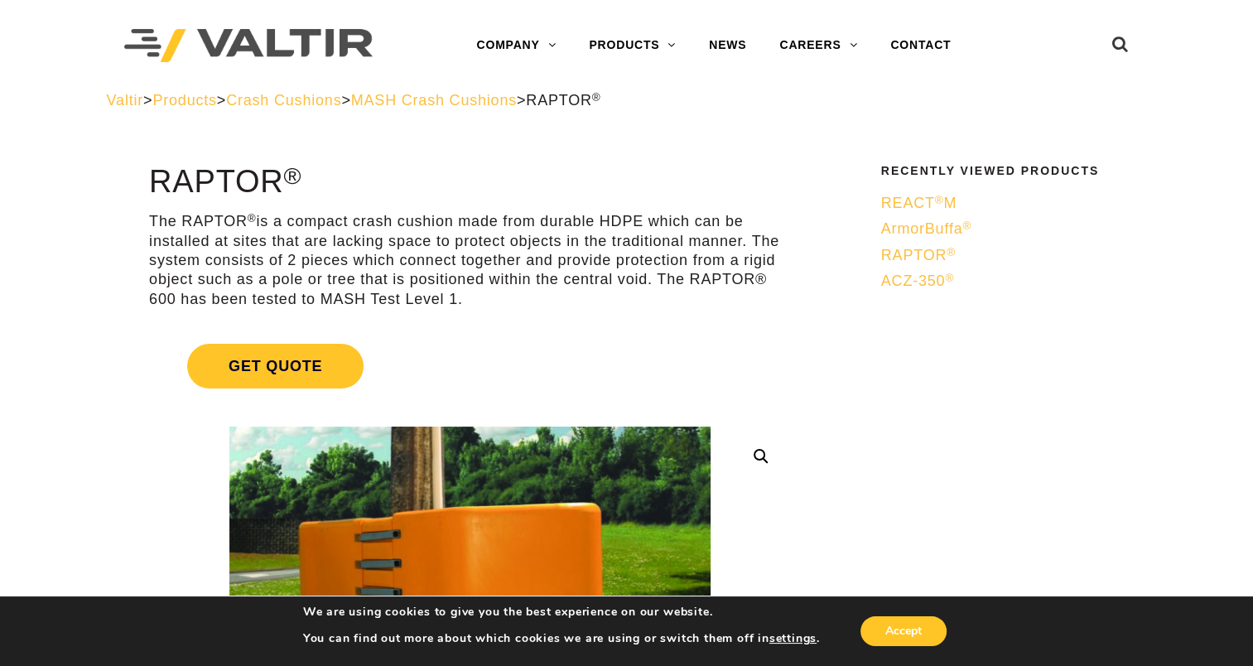
click at [916, 237] on span "ArmorBuffa ®" at bounding box center [926, 228] width 90 height 17
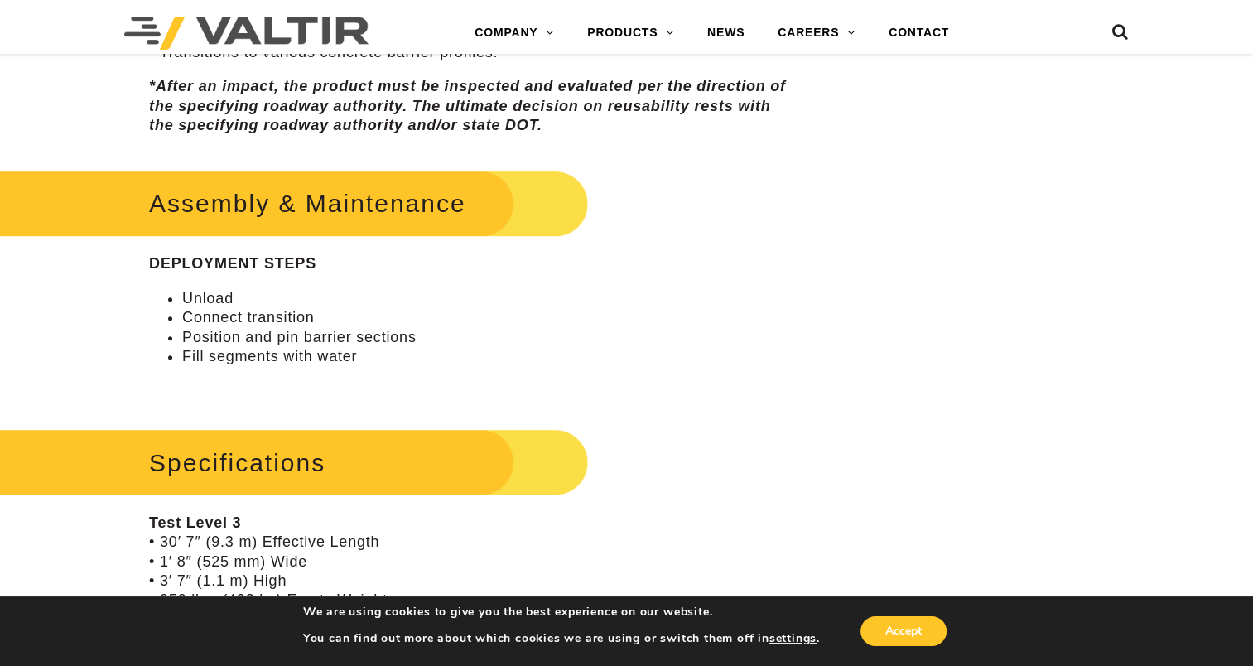
scroll to position [663, 0]
